Goal: Task Accomplishment & Management: Manage account settings

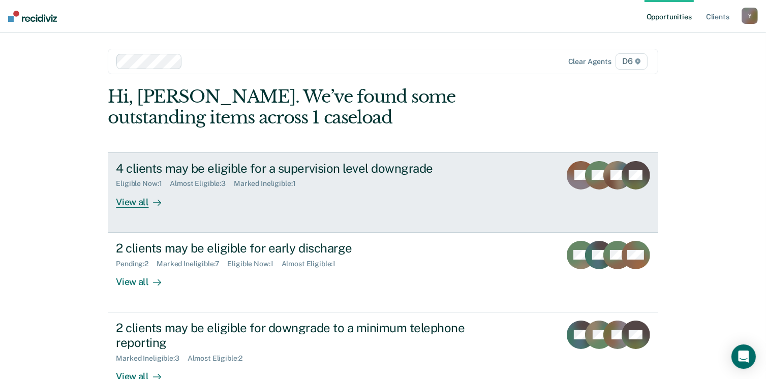
click at [222, 175] on div "4 clients may be eligible for a supervision level downgrade" at bounding box center [294, 168] width 357 height 15
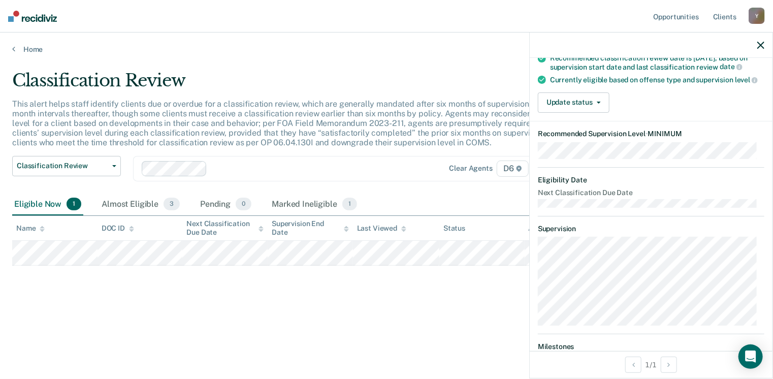
scroll to position [102, 0]
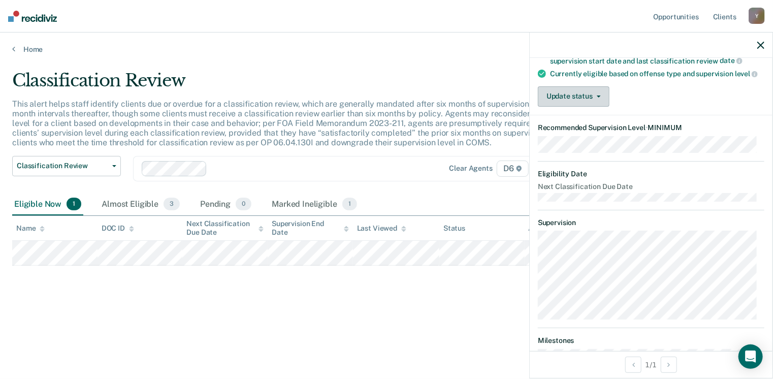
click at [578, 107] on button "Update status" at bounding box center [574, 96] width 72 height 20
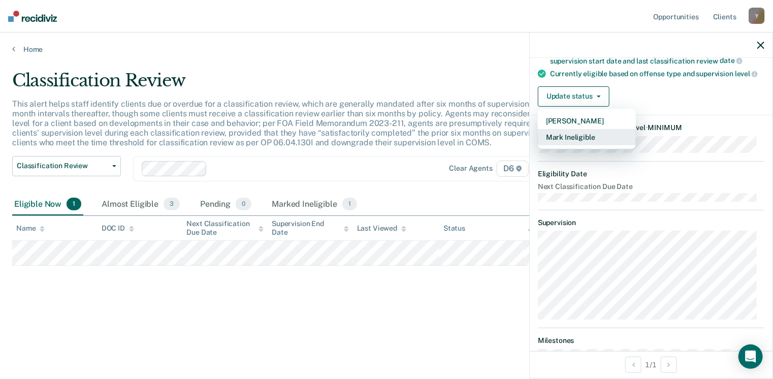
click at [581, 145] on button "Mark Ineligible" at bounding box center [587, 137] width 98 height 16
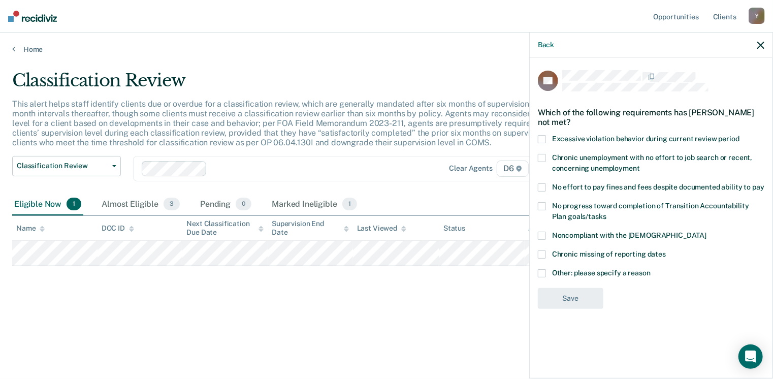
click at [544, 270] on span at bounding box center [542, 273] width 8 height 8
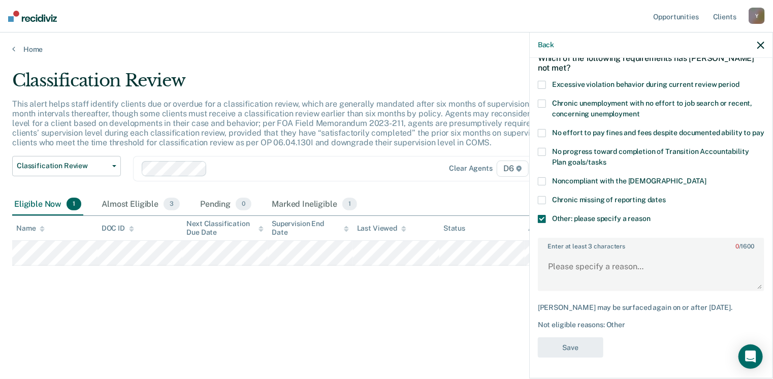
scroll to position [71, 0]
click at [637, 243] on div "Enter at least 3 characters 0 / 1600" at bounding box center [651, 264] width 227 height 53
click at [628, 269] on textarea "Enter at least 3 characters 0 / 1600" at bounding box center [651, 272] width 225 height 38
type textarea "M"
type textarea "Still having some problems"
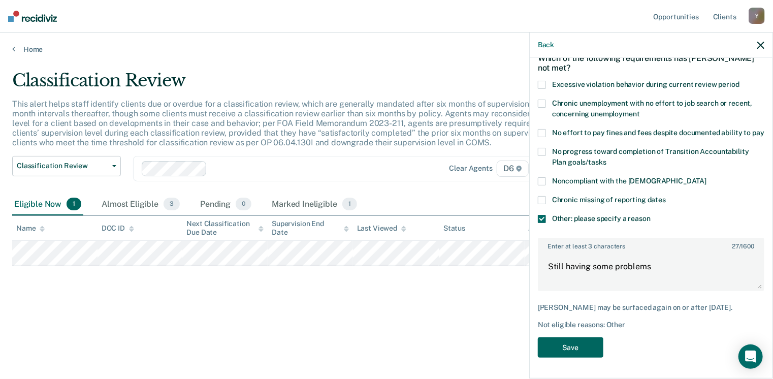
click at [585, 339] on button "Save" at bounding box center [571, 347] width 66 height 21
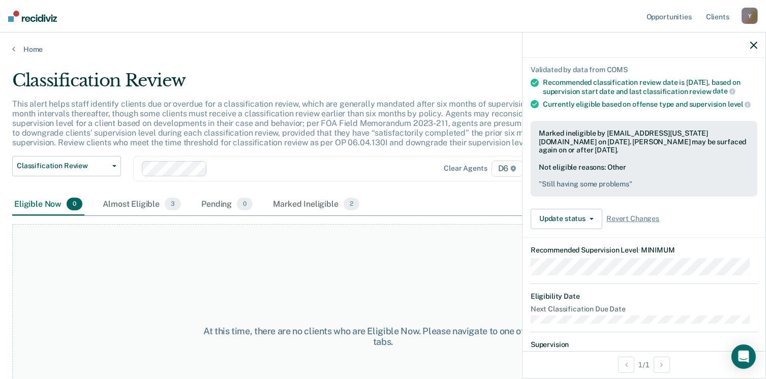
click at [756, 44] on icon "button" at bounding box center [753, 45] width 7 height 7
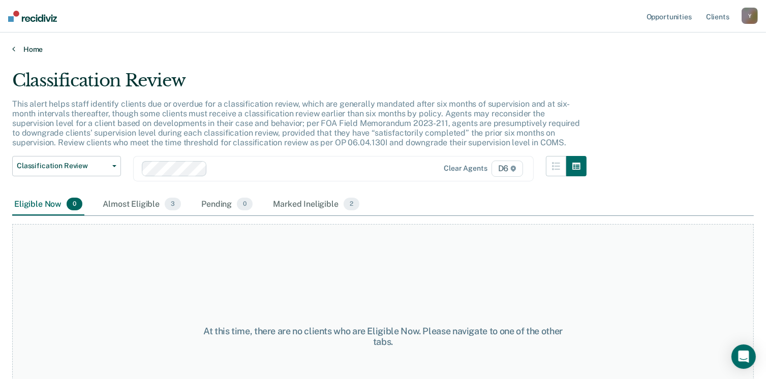
click at [37, 47] on link "Home" at bounding box center [382, 49] width 741 height 9
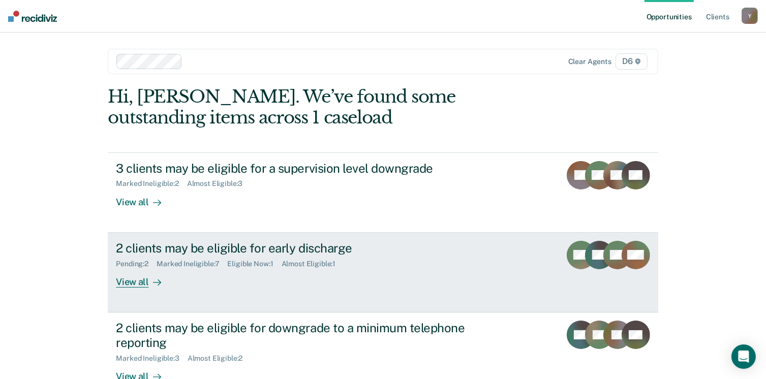
click at [252, 250] on div "2 clients may be eligible for early discharge" at bounding box center [294, 248] width 357 height 15
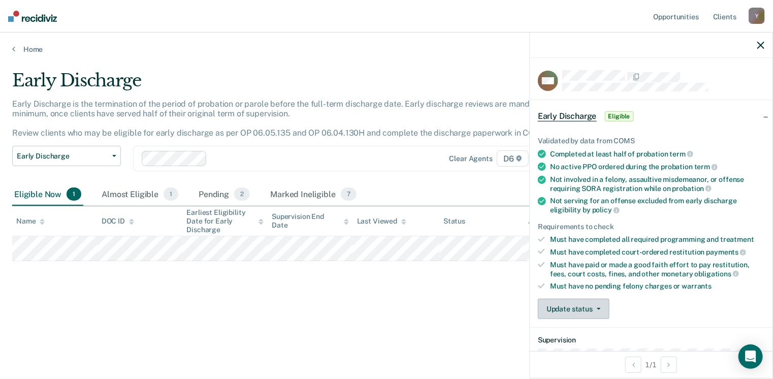
click at [592, 303] on button "Update status" at bounding box center [574, 309] width 72 height 20
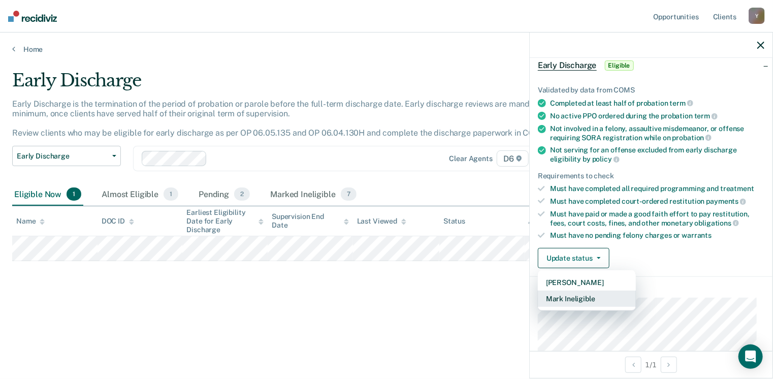
click at [594, 298] on button "Mark Ineligible" at bounding box center [587, 299] width 98 height 16
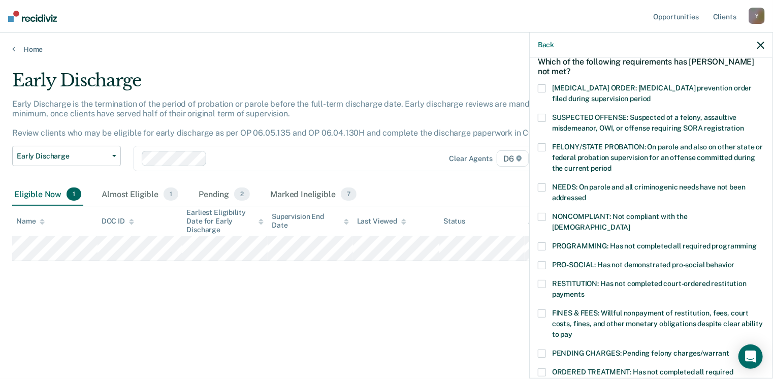
click at [541, 309] on span at bounding box center [542, 313] width 8 height 8
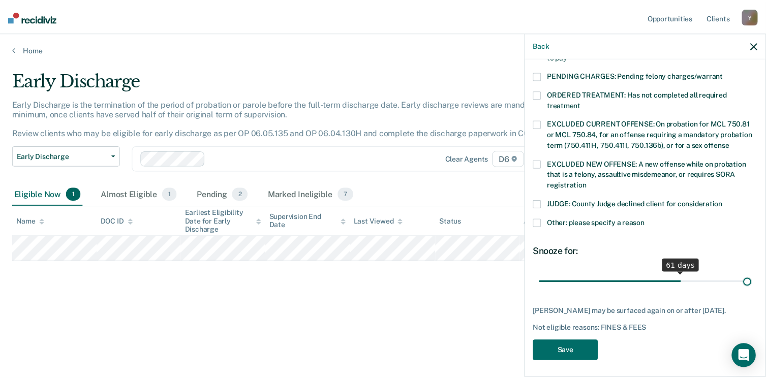
scroll to position [329, 0]
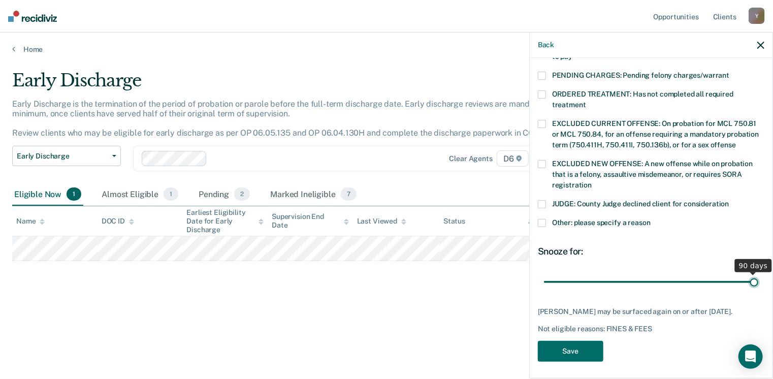
drag, startPoint x: 612, startPoint y: 273, endPoint x: 777, endPoint y: 275, distance: 164.7
type input "90"
click at [759, 275] on input "range" at bounding box center [651, 282] width 214 height 18
click at [568, 345] on button "Save" at bounding box center [571, 351] width 66 height 21
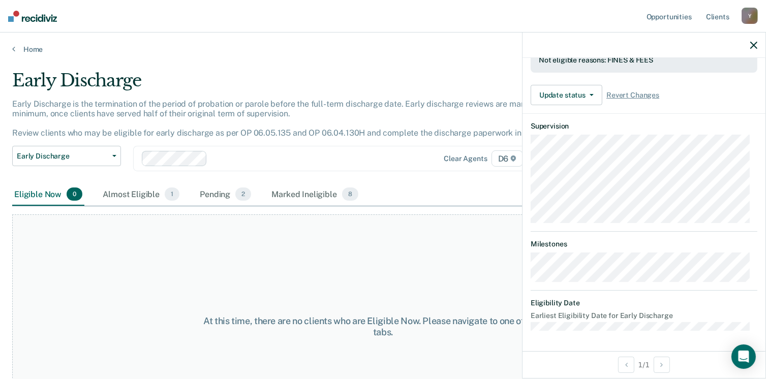
scroll to position [285, 0]
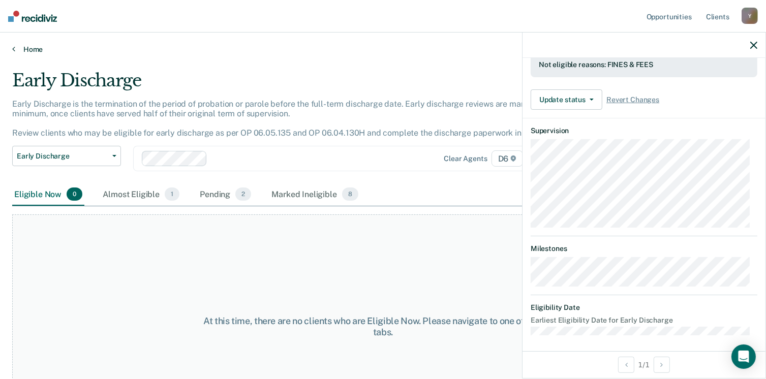
click at [19, 45] on link "Home" at bounding box center [382, 49] width 741 height 9
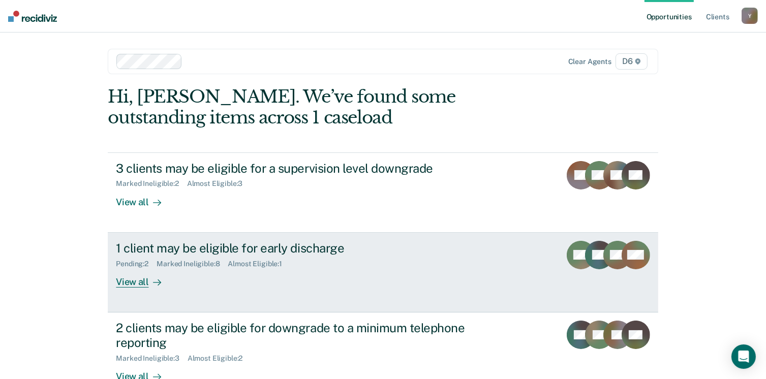
click at [213, 252] on div "1 client may be eligible for early discharge" at bounding box center [294, 248] width 357 height 15
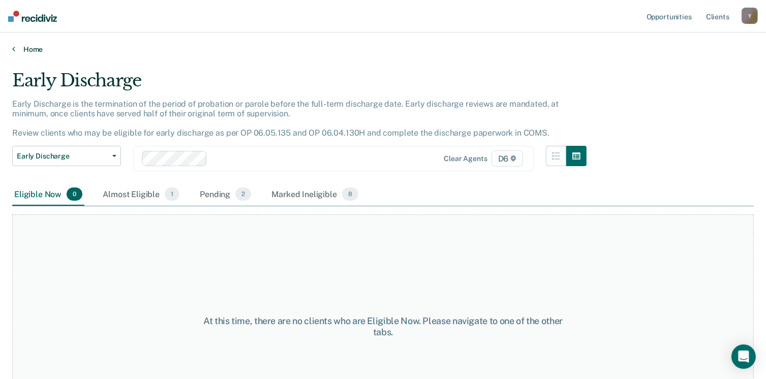
click at [36, 48] on link "Home" at bounding box center [382, 49] width 741 height 9
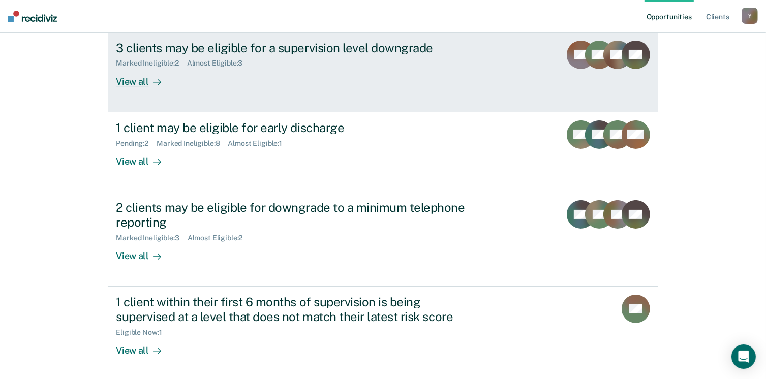
scroll to position [152, 0]
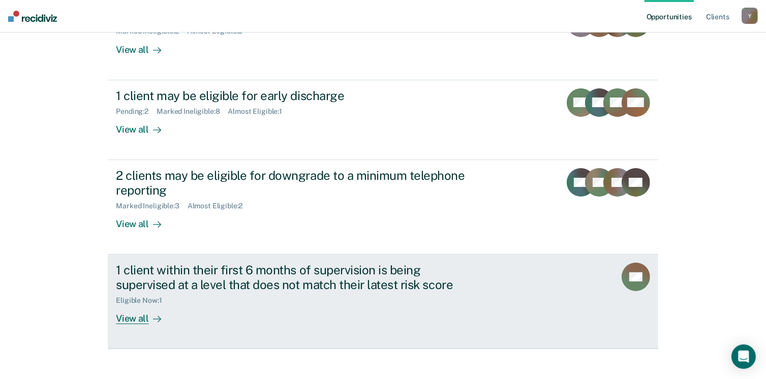
click at [326, 286] on div "1 client within their first 6 months of supervision is being supervised at a le…" at bounding box center [294, 277] width 357 height 29
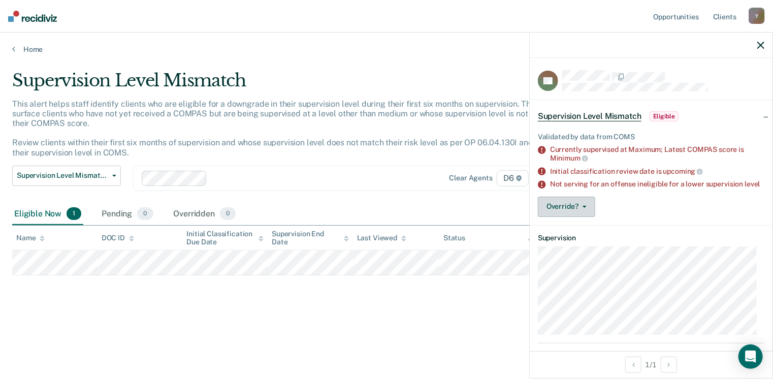
click at [581, 208] on span "button" at bounding box center [583, 207] width 8 height 2
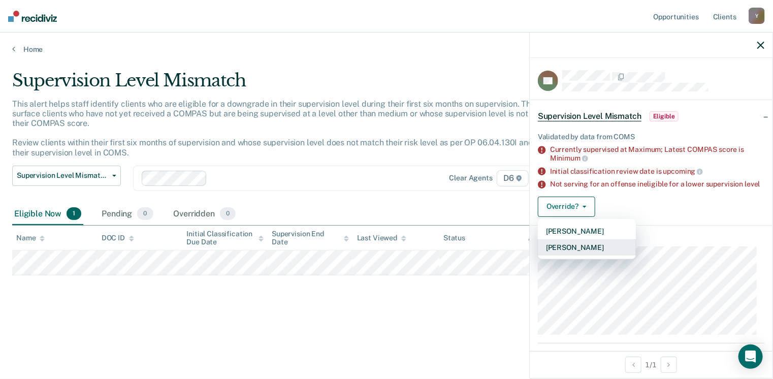
click at [584, 250] on button "[PERSON_NAME]" at bounding box center [587, 247] width 98 height 16
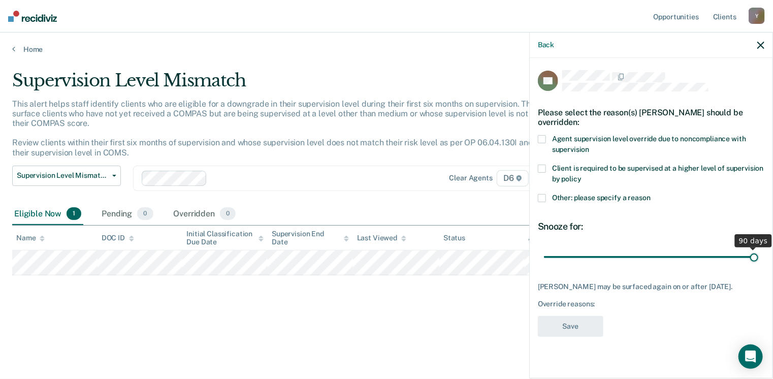
drag, startPoint x: 617, startPoint y: 248, endPoint x: 767, endPoint y: 228, distance: 150.7
type input "90"
click at [759, 249] on input "range" at bounding box center [651, 258] width 214 height 18
click at [543, 194] on span at bounding box center [542, 198] width 8 height 8
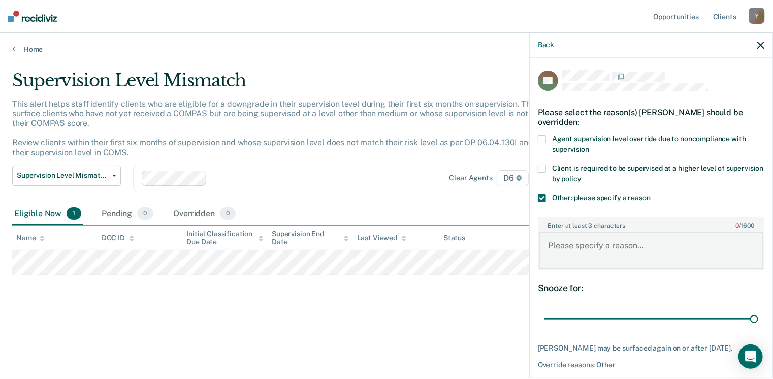
click at [641, 232] on textarea "Enter at least 3 characters 0 / 1600" at bounding box center [651, 251] width 225 height 38
type textarea "J"
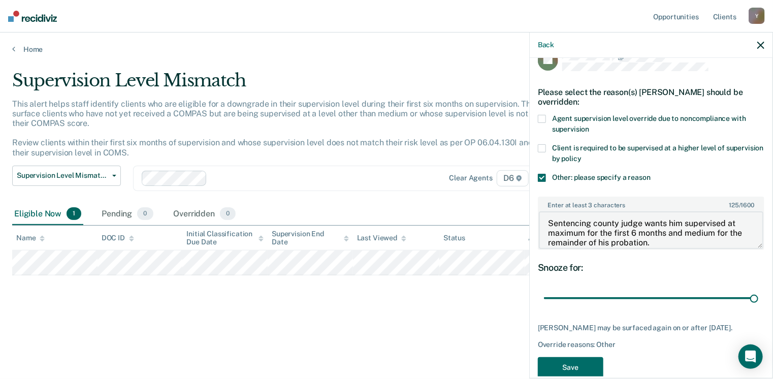
scroll to position [38, 0]
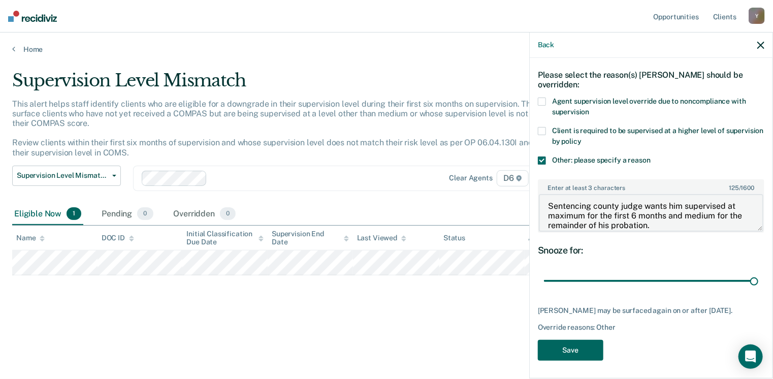
type textarea "Sentencing county judge wants him supervised at maximum for the first 6 months …"
click at [582, 348] on button "Save" at bounding box center [571, 350] width 66 height 21
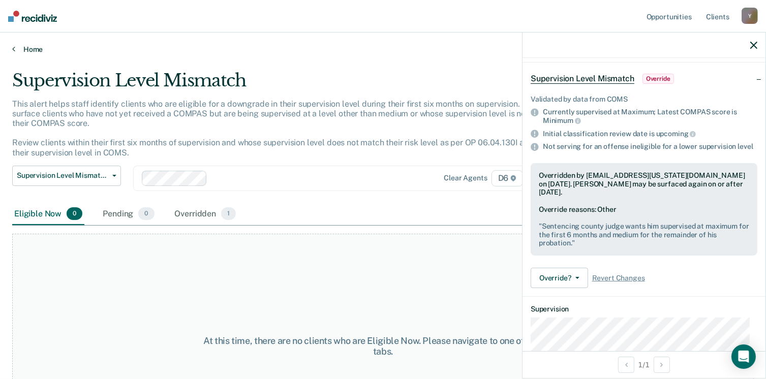
click at [28, 46] on link "Home" at bounding box center [382, 49] width 741 height 9
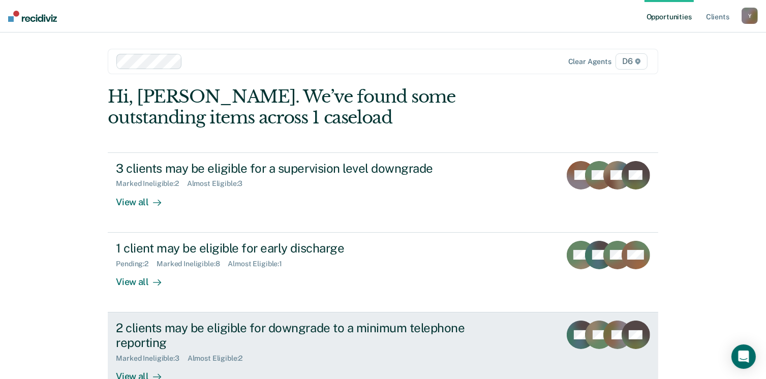
click at [268, 334] on div "2 clients may be eligible for downgrade to a minimum telephone reporting" at bounding box center [294, 335] width 357 height 29
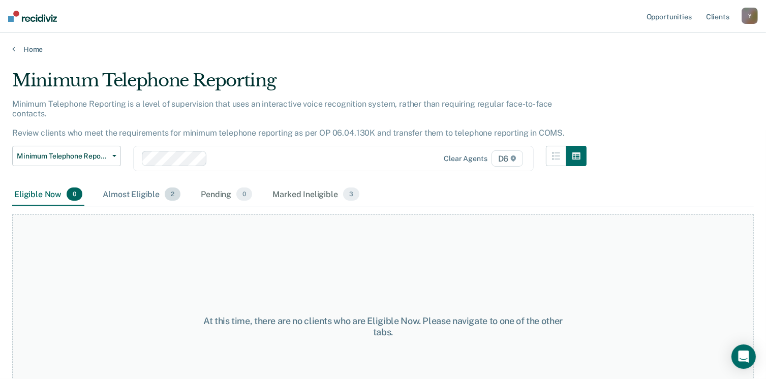
click at [123, 184] on div "Almost Eligible 2" at bounding box center [142, 194] width 82 height 22
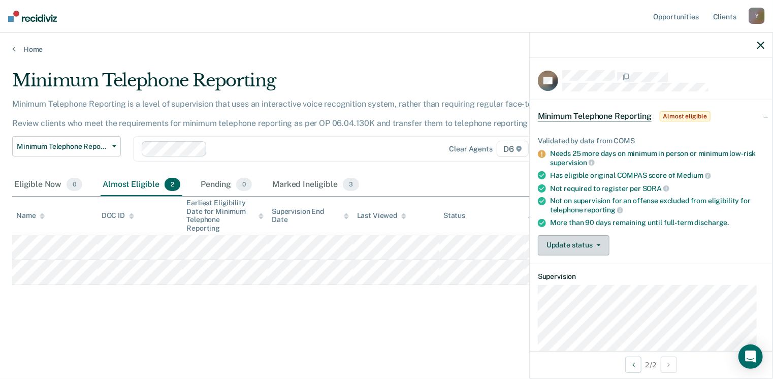
click at [578, 243] on button "Update status" at bounding box center [574, 245] width 72 height 20
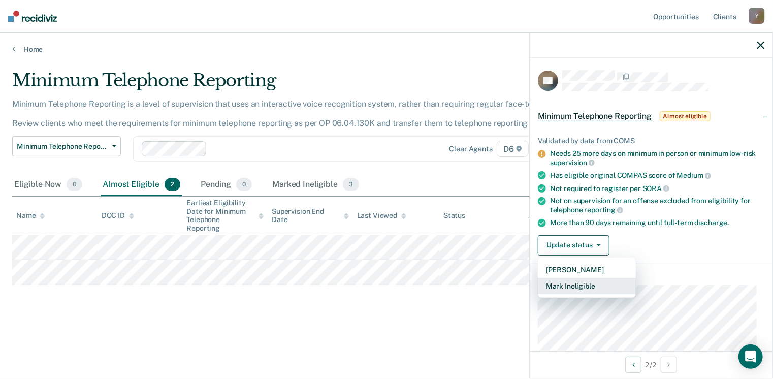
click at [587, 285] on button "Mark Ineligible" at bounding box center [587, 286] width 98 height 16
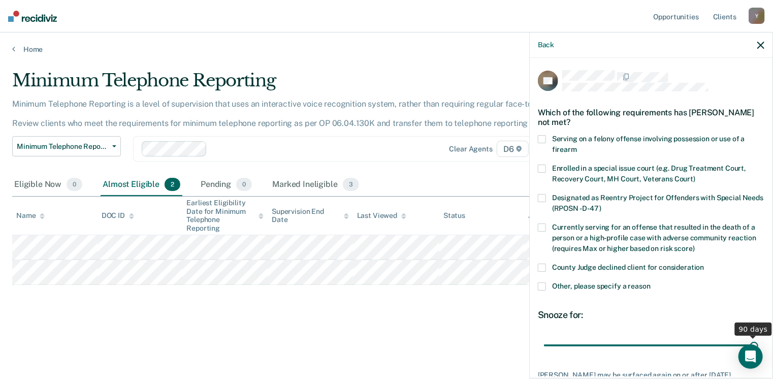
drag, startPoint x: 614, startPoint y: 346, endPoint x: 777, endPoint y: 329, distance: 163.0
type input "90"
click at [759, 337] on input "range" at bounding box center [651, 346] width 214 height 18
click at [545, 289] on span at bounding box center [542, 287] width 8 height 8
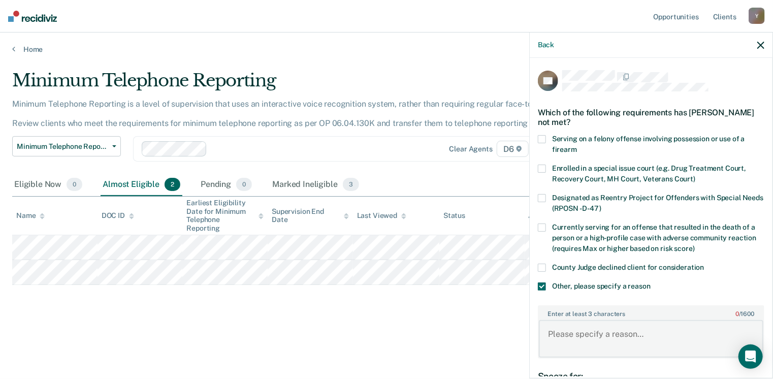
click at [634, 329] on textarea "Enter at least 3 characters 0 / 1600" at bounding box center [651, 339] width 225 height 38
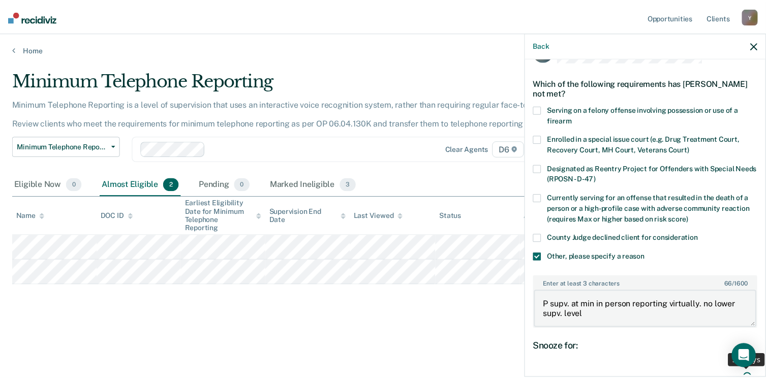
scroll to position [126, 0]
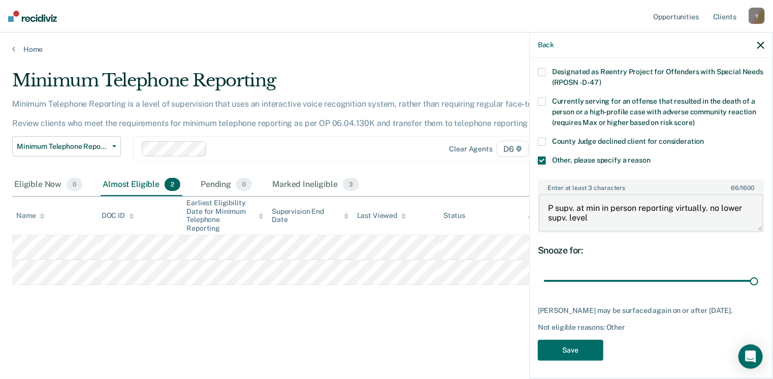
click at [611, 214] on textarea "P supv. at min in person reporting virtually. no lower supv. level" at bounding box center [651, 213] width 225 height 38
type textarea "P supv. at min in person reporting virtually. no lower supv. level"
click at [572, 343] on button "Save" at bounding box center [571, 350] width 66 height 21
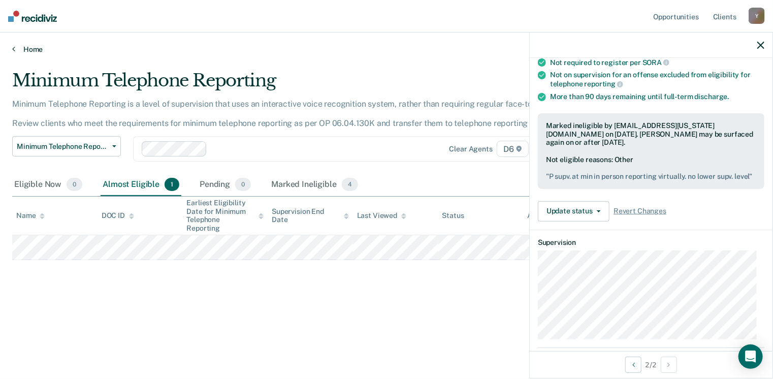
click at [26, 51] on link "Home" at bounding box center [386, 49] width 749 height 9
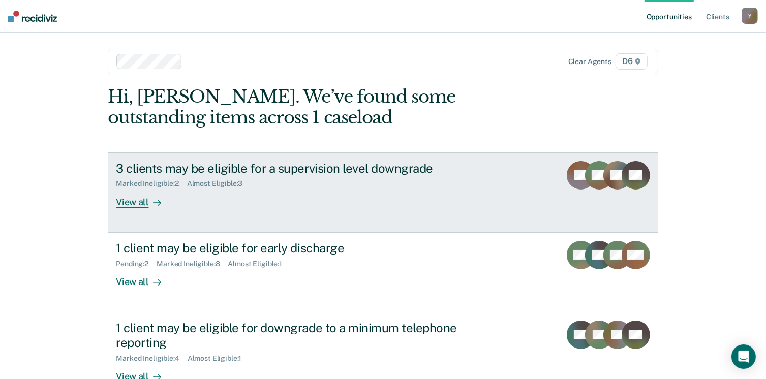
click at [325, 176] on div "Marked Ineligible : 2 Almost Eligible : 3" at bounding box center [294, 181] width 357 height 13
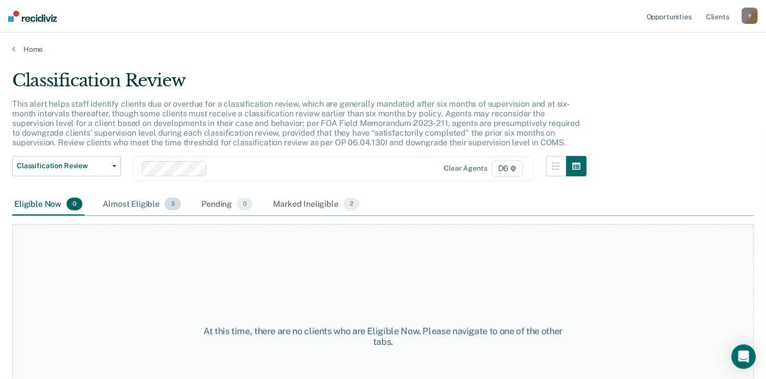
click at [151, 200] on div "Almost Eligible 3" at bounding box center [142, 205] width 82 height 22
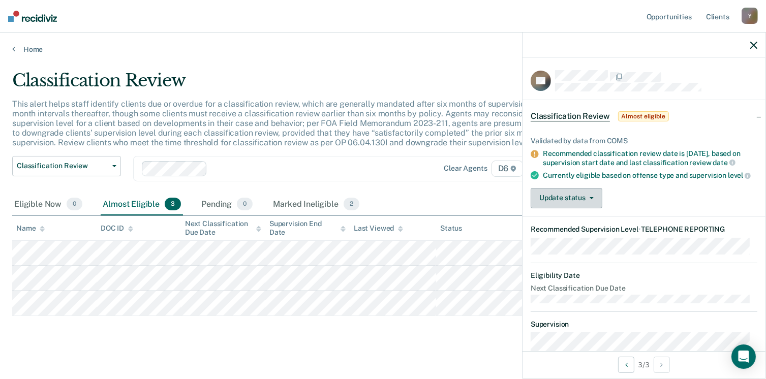
click at [573, 208] on button "Update status" at bounding box center [567, 198] width 72 height 20
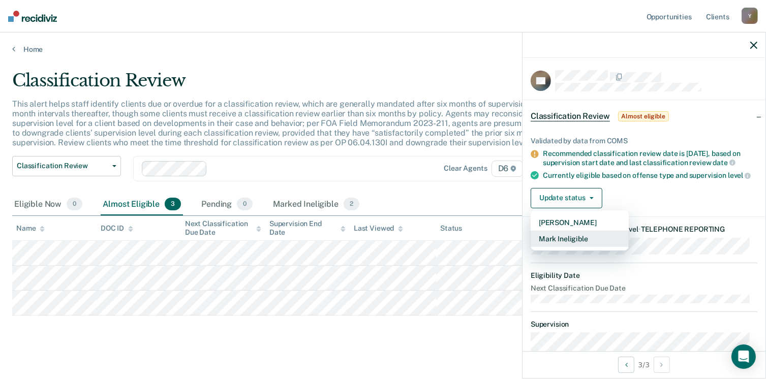
click at [567, 247] on button "Mark Ineligible" at bounding box center [580, 239] width 98 height 16
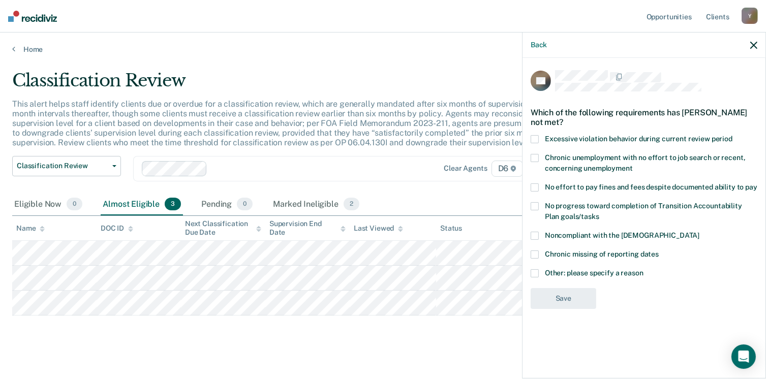
click at [536, 272] on span at bounding box center [535, 273] width 8 height 8
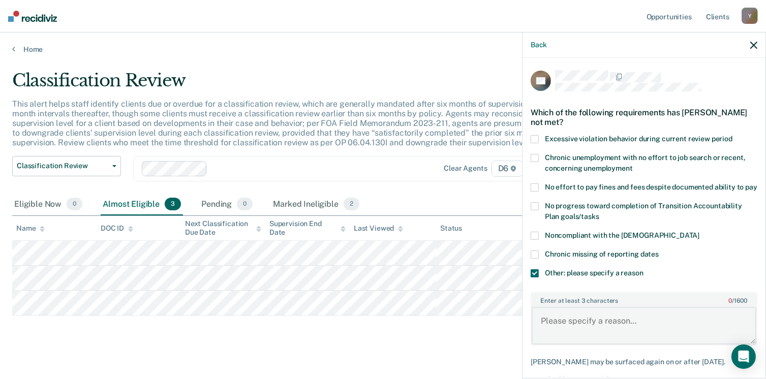
click at [646, 319] on textarea "Enter at least 3 characters 0 / 1600" at bounding box center [644, 326] width 225 height 38
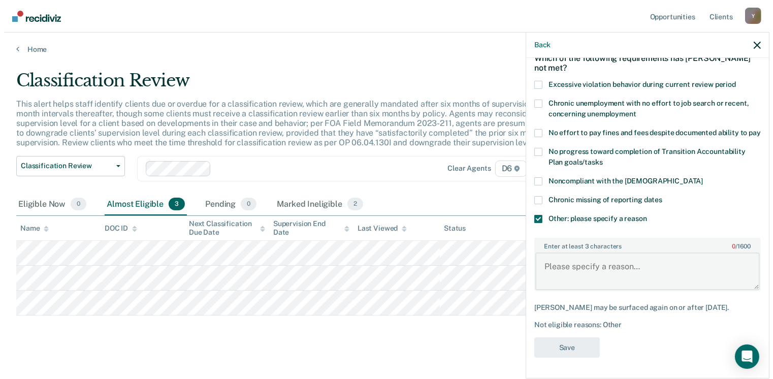
scroll to position [63, 0]
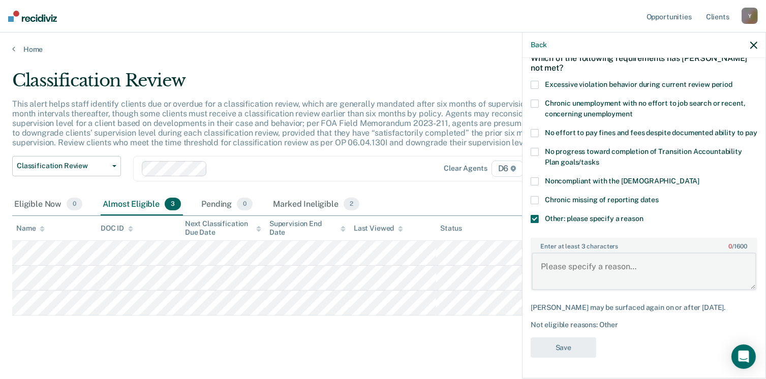
click at [657, 264] on textarea "Enter at least 3 characters 0 / 1600" at bounding box center [644, 272] width 225 height 38
type textarea "supervised a lowest level"
click at [549, 354] on button "Save" at bounding box center [564, 347] width 66 height 21
